Goal: Task Accomplishment & Management: Manage account settings

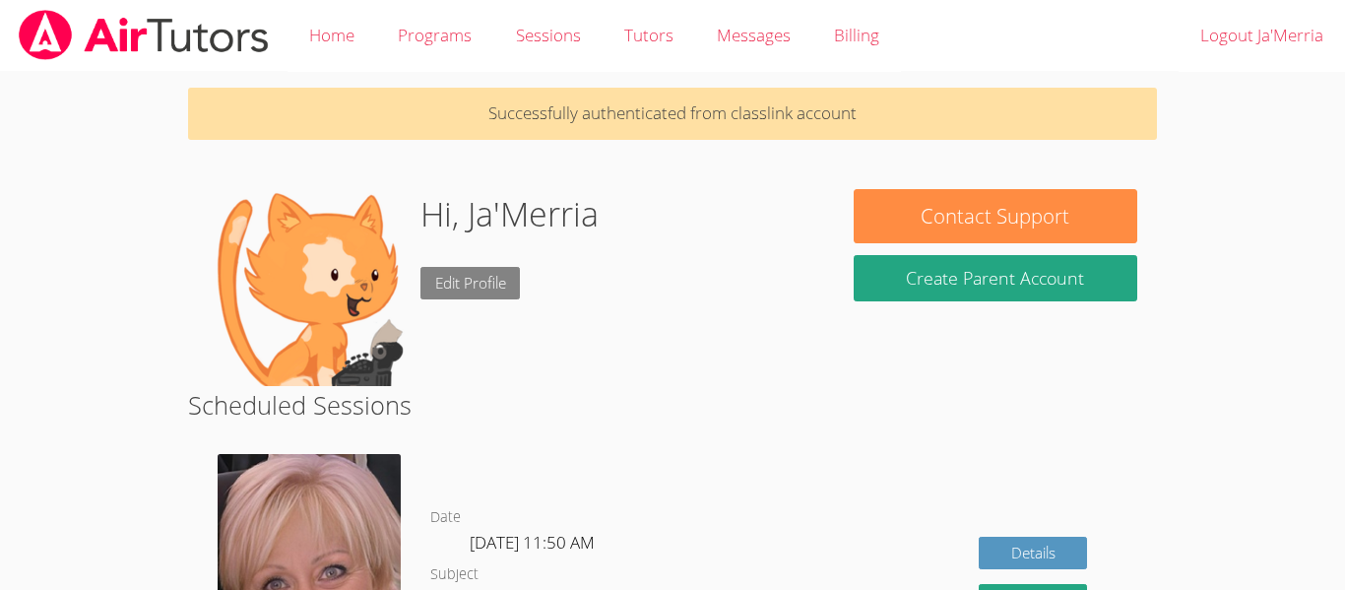
click at [505, 284] on link "Edit Profile" at bounding box center [470, 283] width 100 height 32
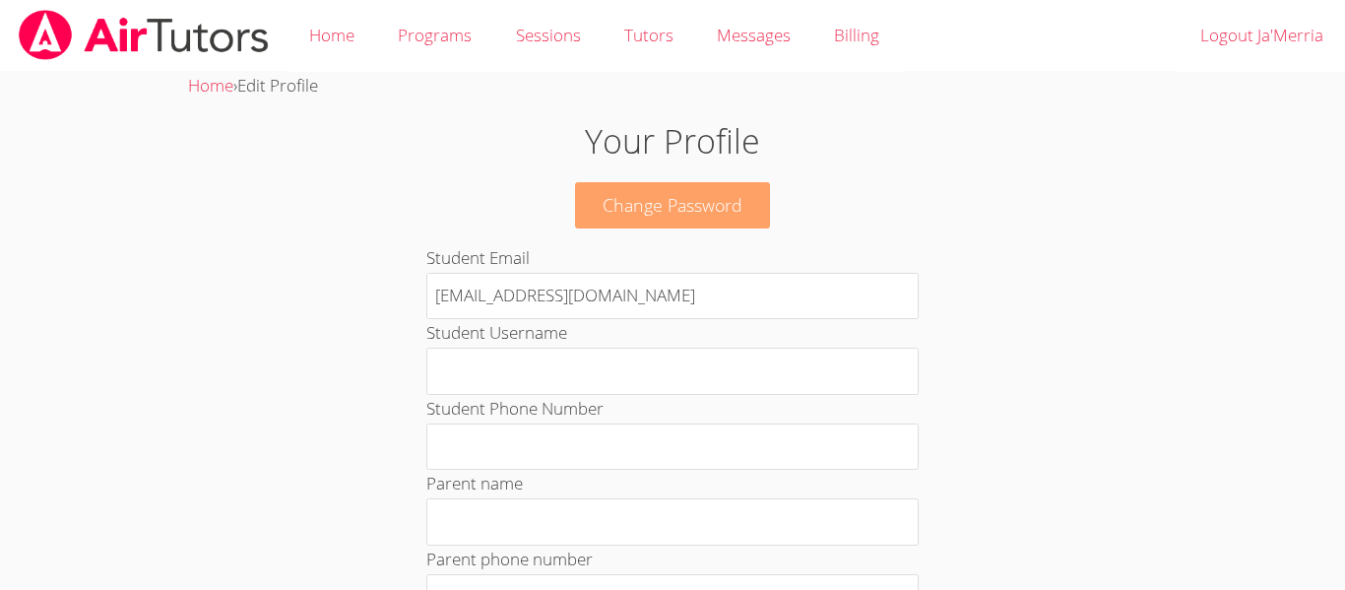
click at [695, 214] on link "Change Password" at bounding box center [672, 205] width 195 height 46
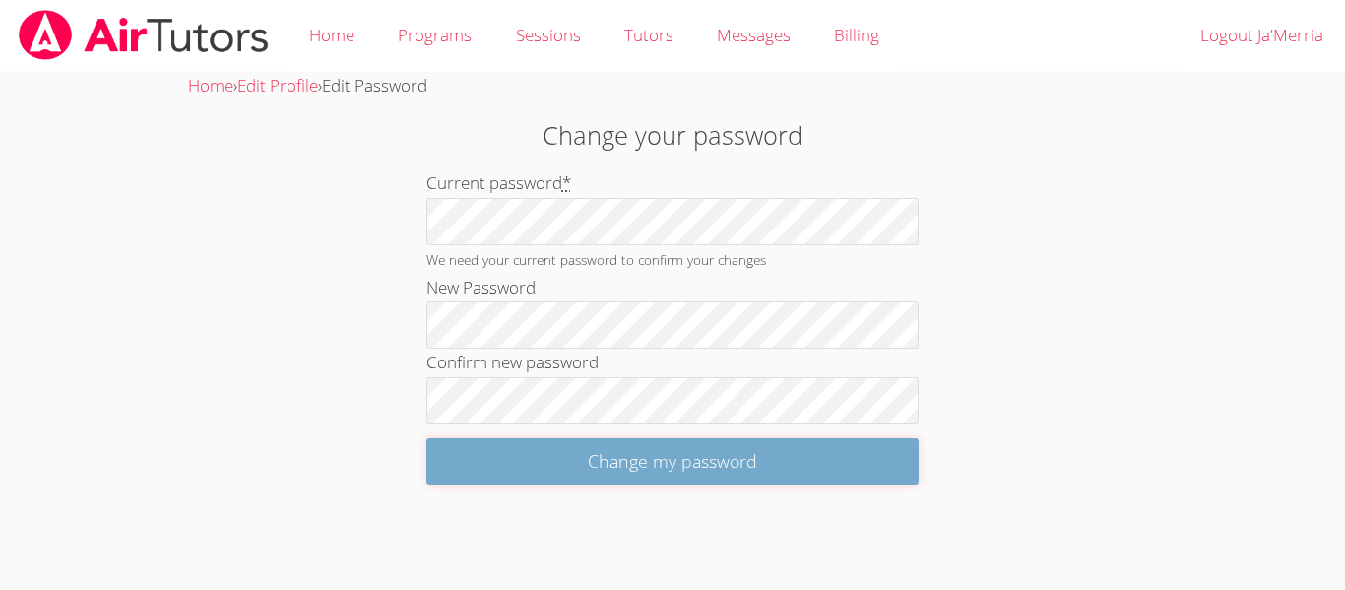
click at [517, 463] on input "Change my password" at bounding box center [672, 461] width 492 height 46
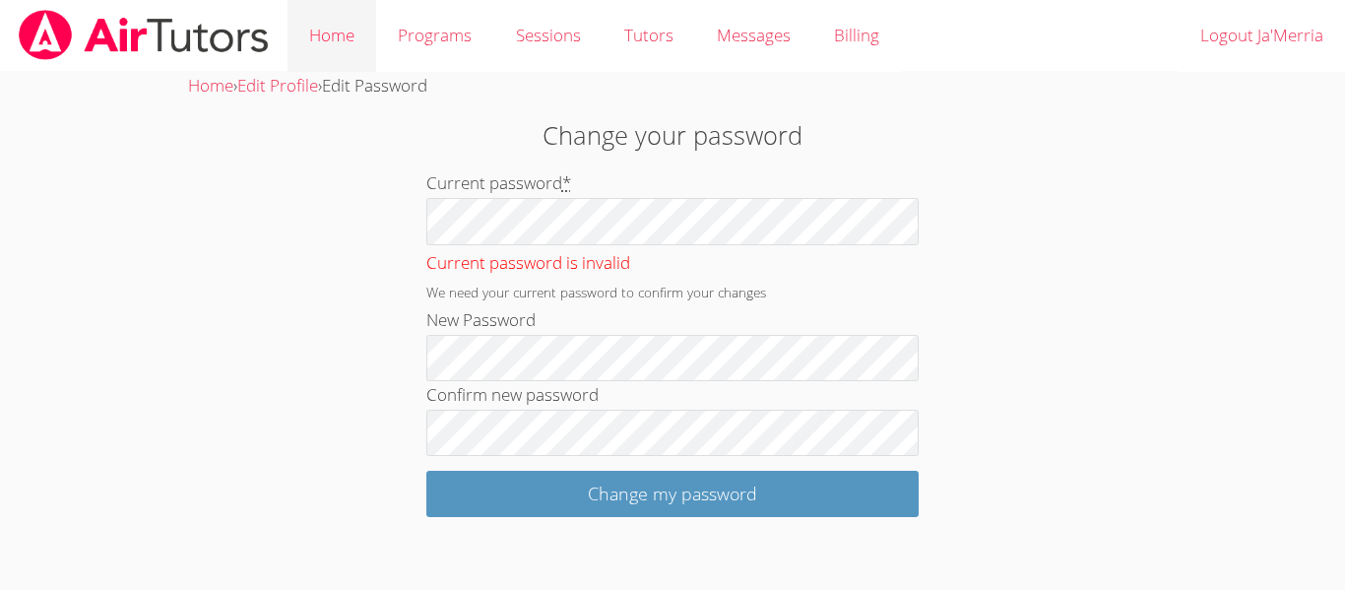
click at [362, 33] on link "Home" at bounding box center [331, 36] width 89 height 72
click at [329, 28] on link "Home" at bounding box center [331, 36] width 89 height 72
